Goal: Navigation & Orientation: Find specific page/section

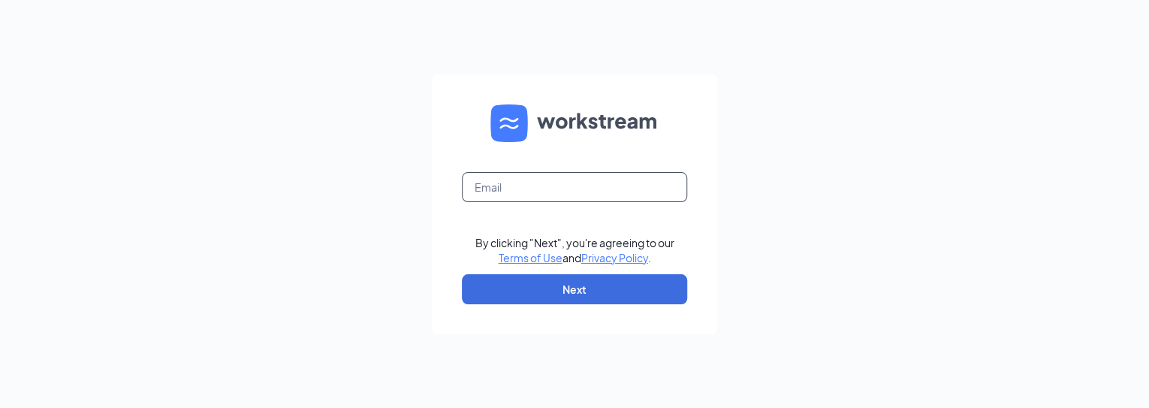
click at [580, 186] on input "text" at bounding box center [574, 187] width 225 height 30
type input "[EMAIL_ADDRESS][DOMAIN_NAME]"
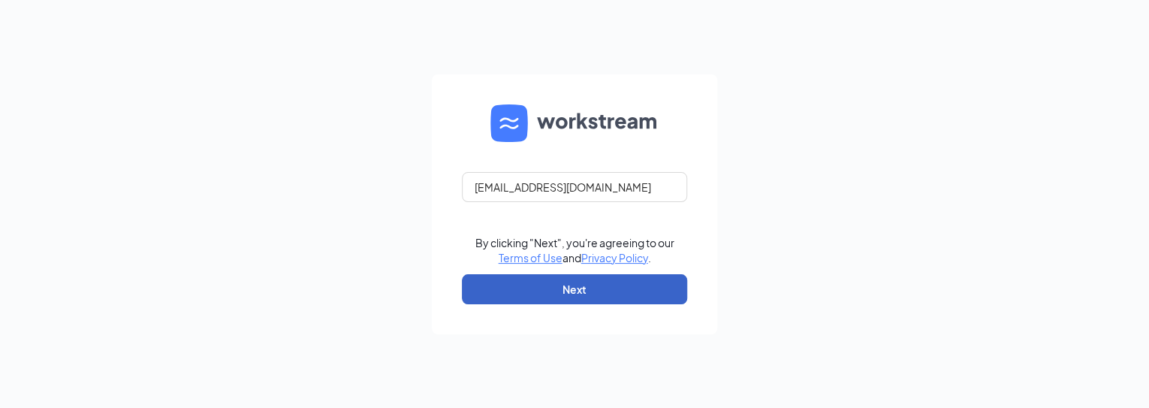
click at [575, 291] on button "Next" at bounding box center [574, 289] width 225 height 30
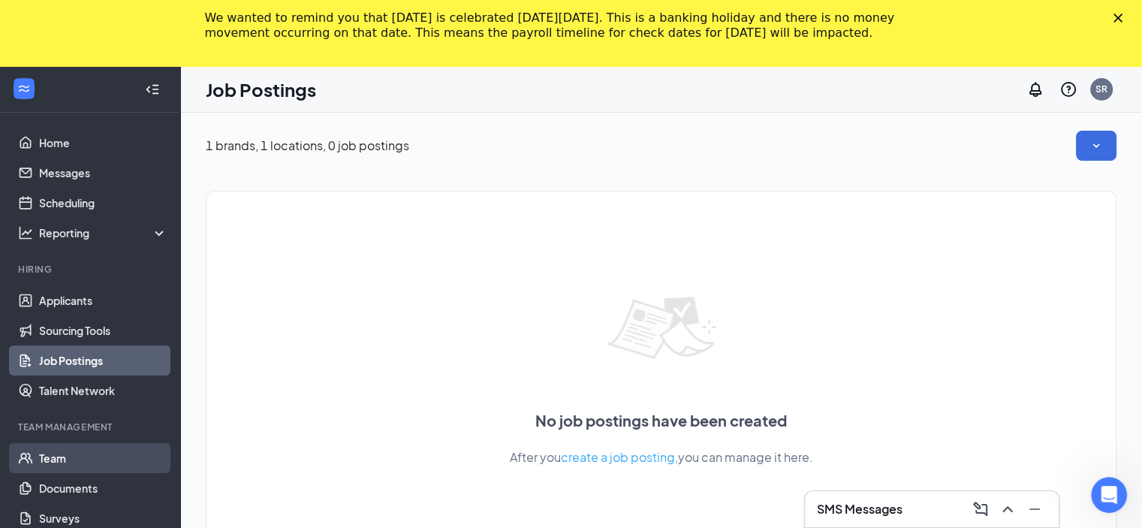
click at [55, 457] on link "Team" at bounding box center [103, 458] width 128 height 30
